Goal: Task Accomplishment & Management: Manage account settings

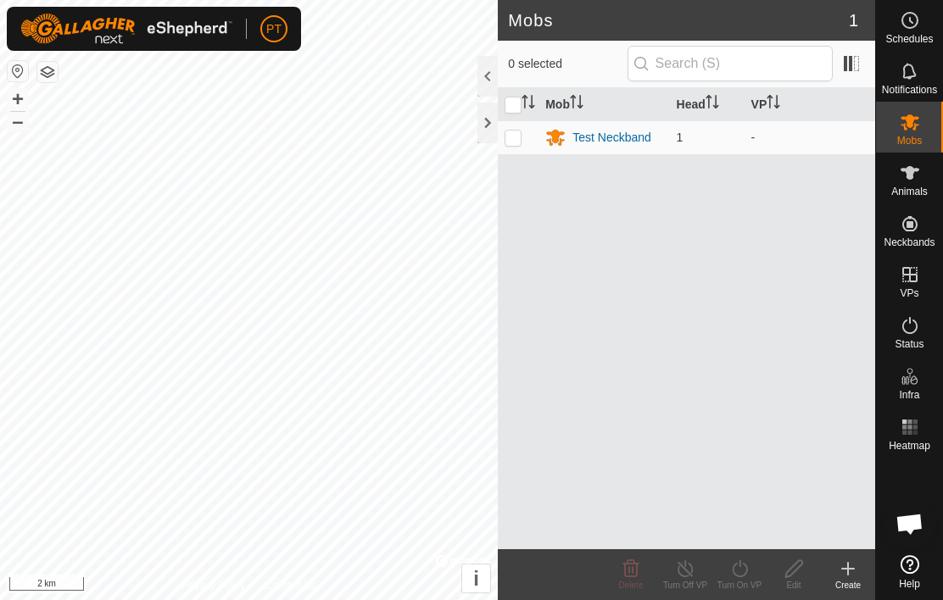
click at [622, 144] on div "Test Neckband" at bounding box center [611, 138] width 79 height 18
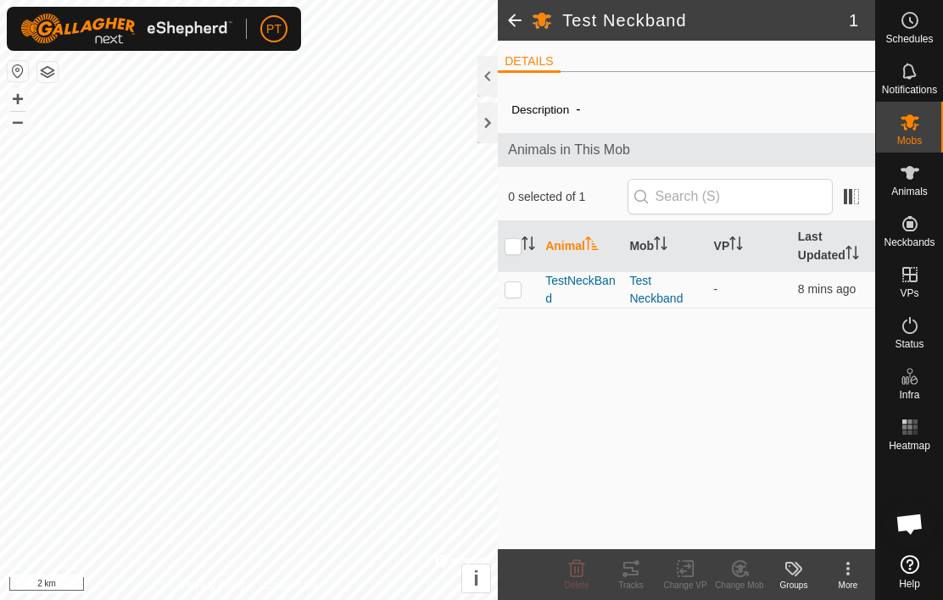
click at [584, 291] on span "TestNeckBand" at bounding box center [580, 290] width 70 height 36
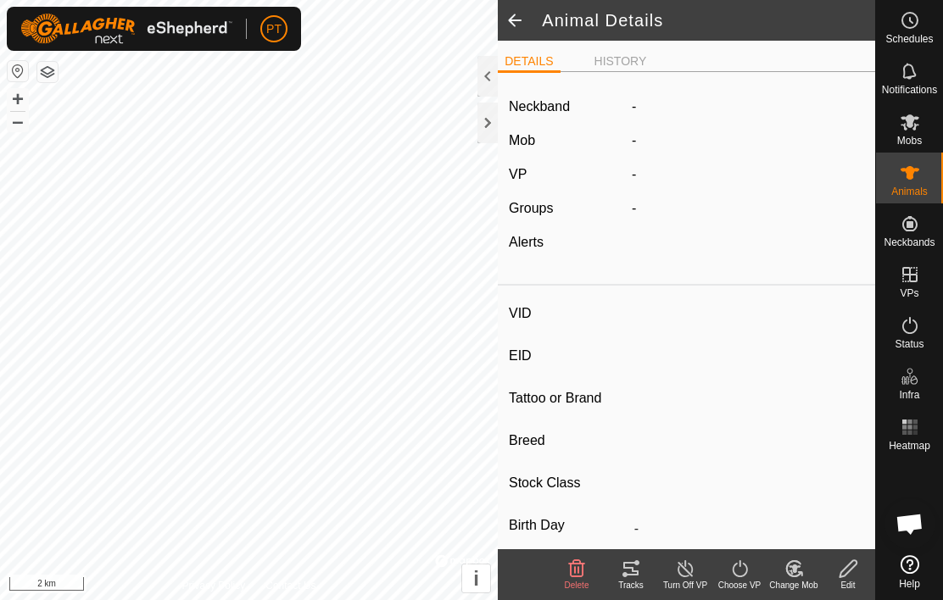
type input "TestNeckBand"
type input "-"
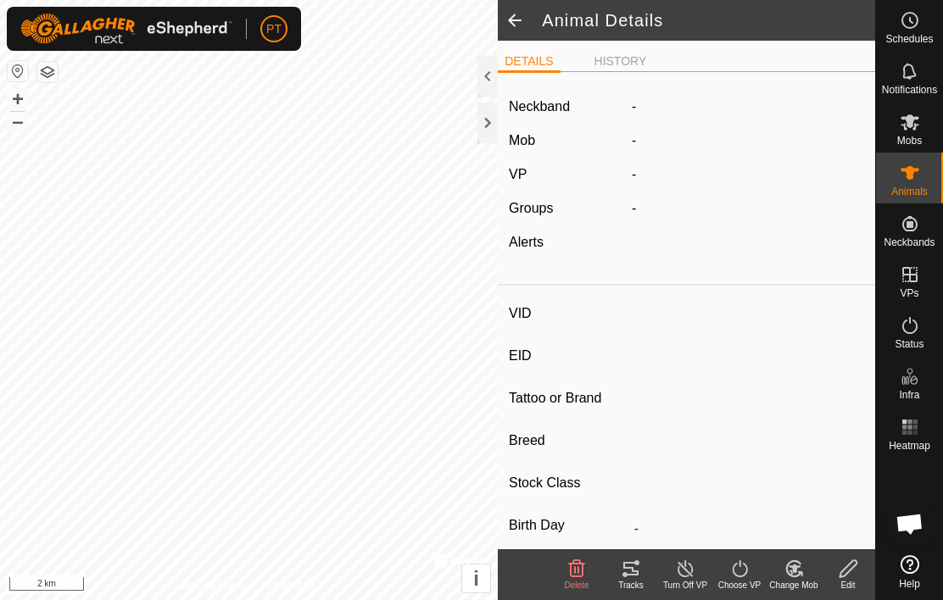
type input "0 kg"
type input "-"
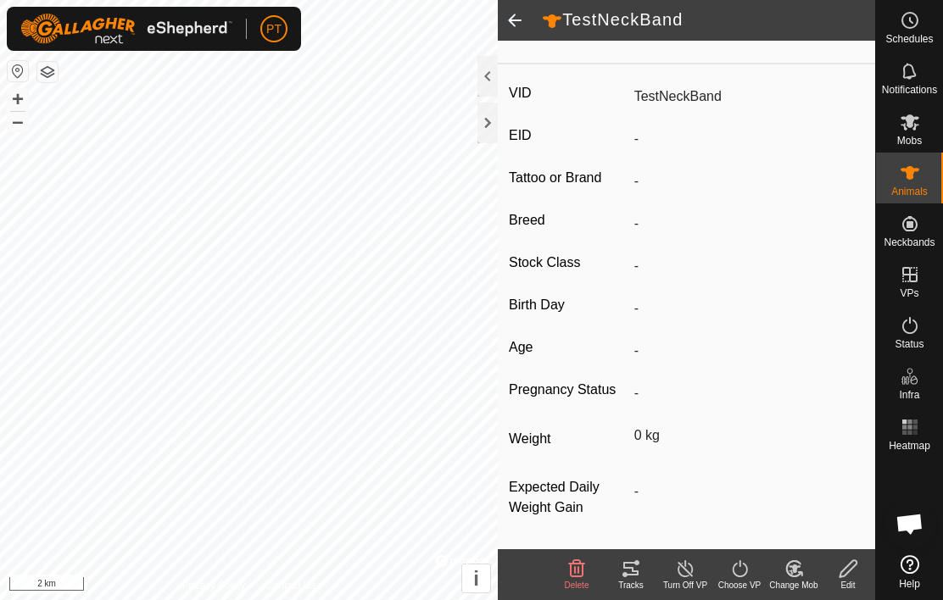
scroll to position [243, 0]
click at [850, 575] on icon at bounding box center [847, 569] width 21 height 20
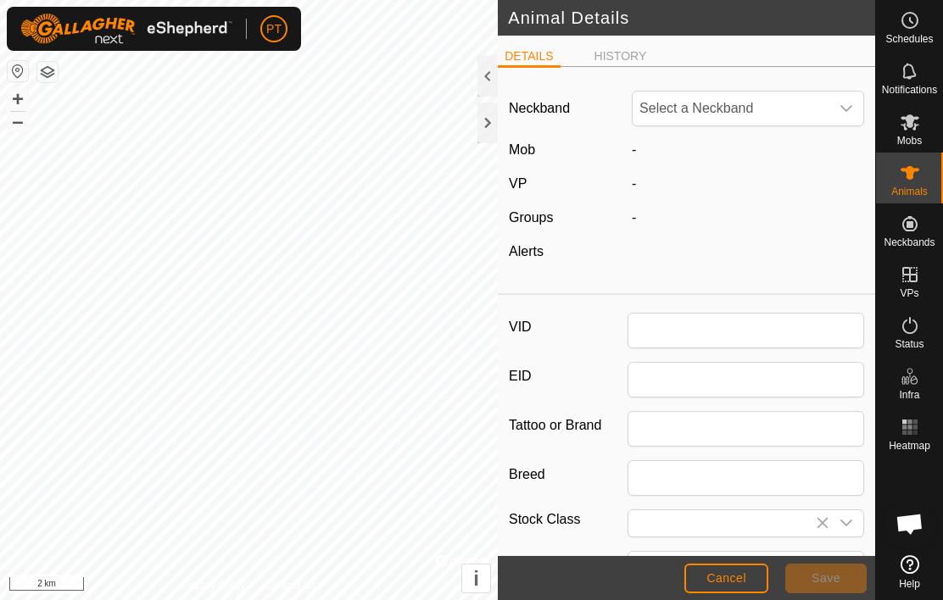
type input "TestNeckBand"
type input "0"
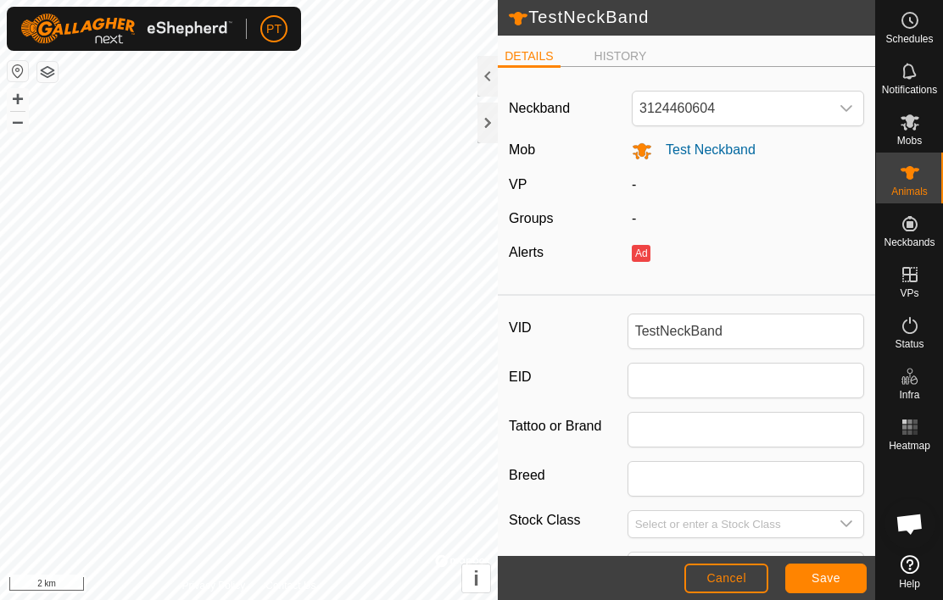
click at [736, 571] on span "Cancel" at bounding box center [726, 578] width 40 height 14
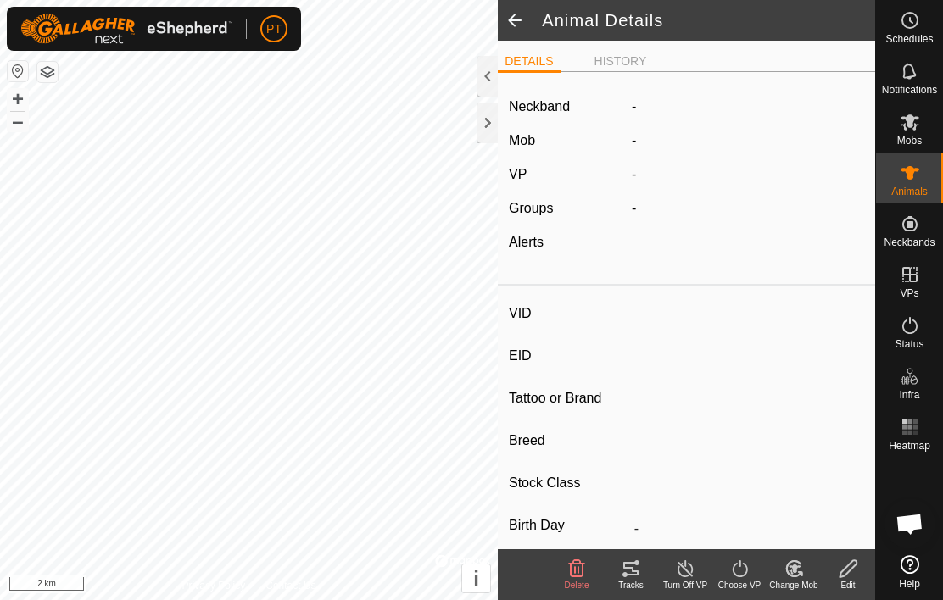
type input "TestNeckBand"
type input "-"
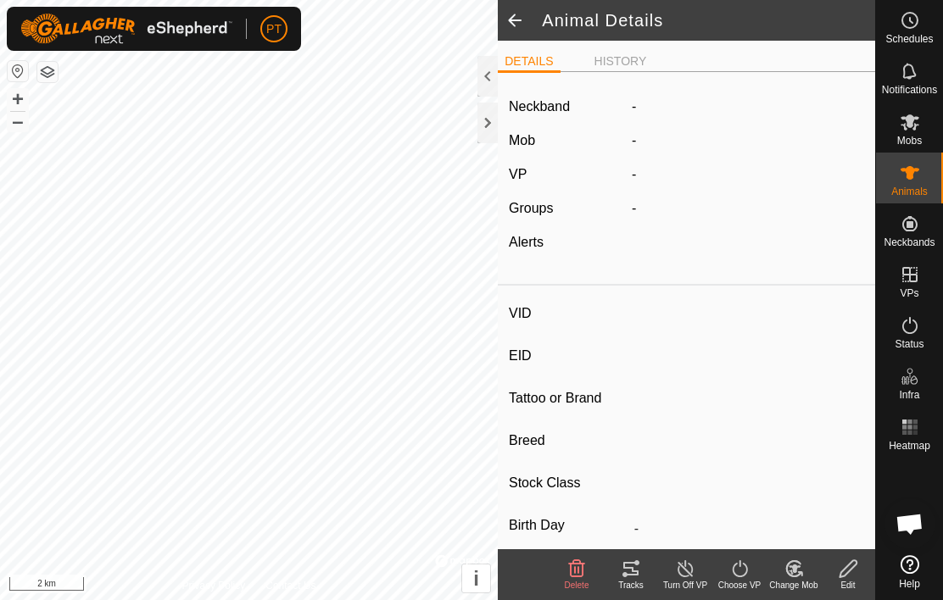
type input "0 kg"
type input "-"
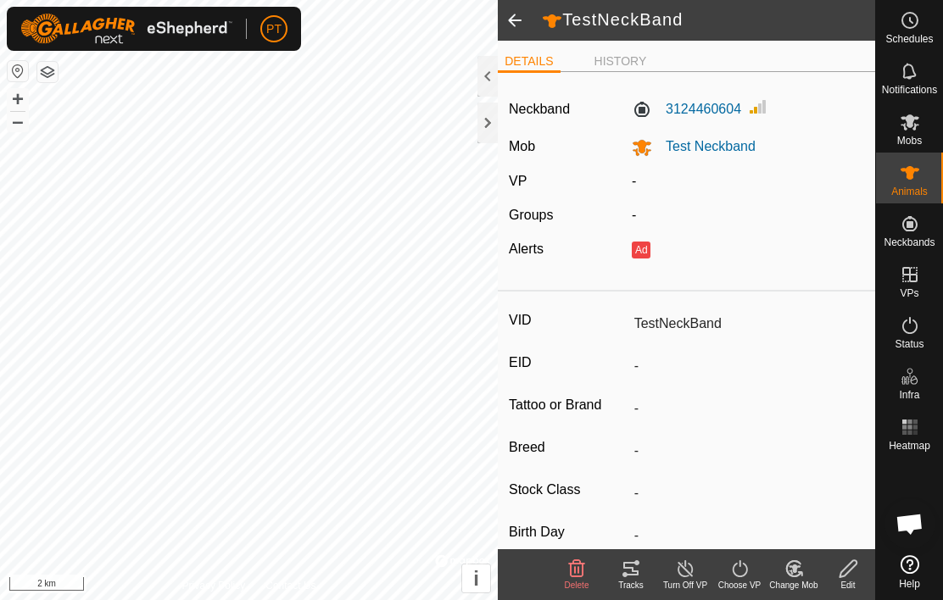
click at [520, 26] on span at bounding box center [515, 20] width 34 height 41
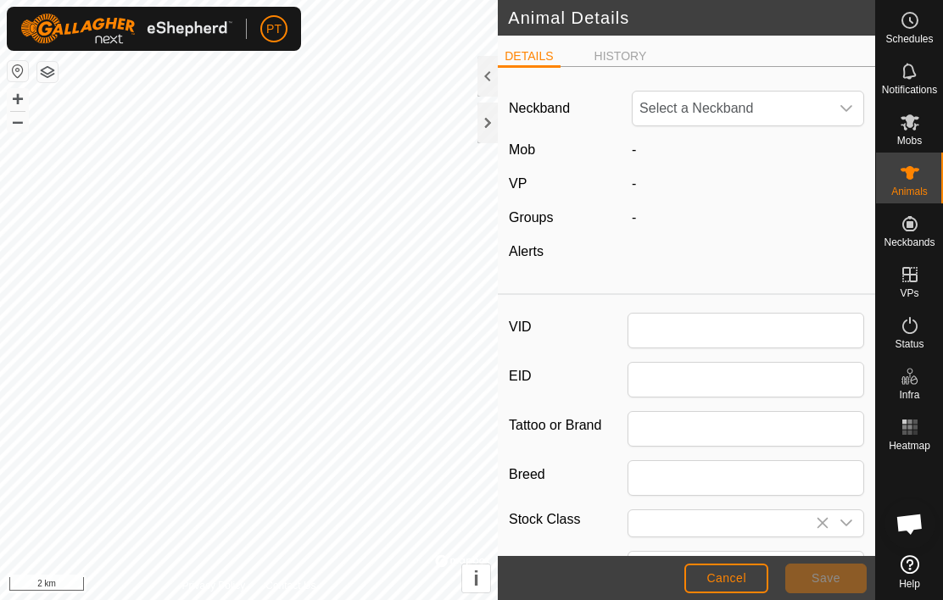
type input "TestNeckBand"
type input "0"
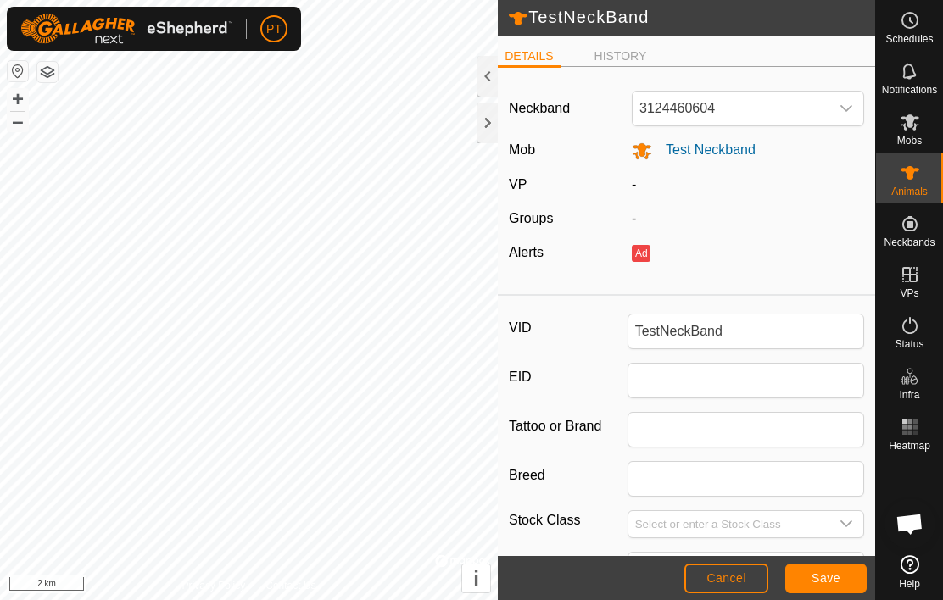
click at [914, 563] on icon at bounding box center [909, 564] width 19 height 19
